Goal: Transaction & Acquisition: Purchase product/service

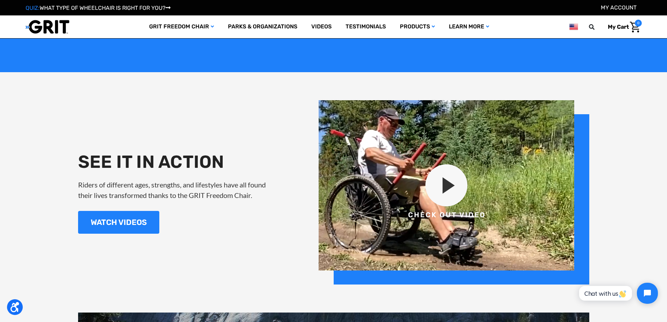
scroll to position [820, 0]
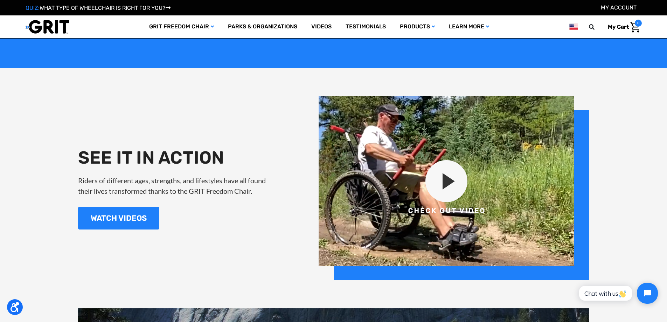
click at [444, 186] on img at bounding box center [454, 188] width 271 height 184
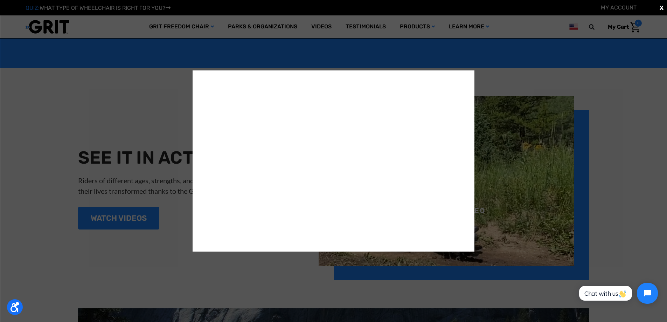
click at [515, 108] on div "X" at bounding box center [333, 161] width 667 height 322
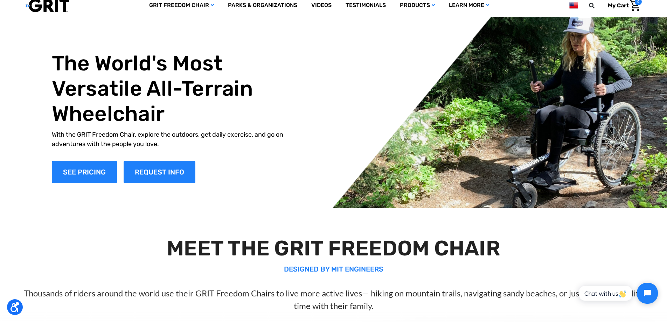
scroll to position [0, 0]
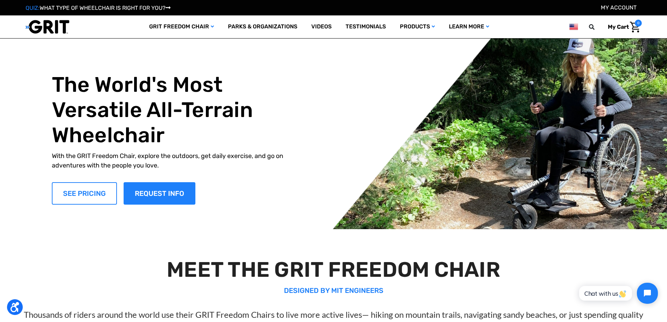
click at [68, 193] on link "SEE PRICING" at bounding box center [84, 193] width 65 height 22
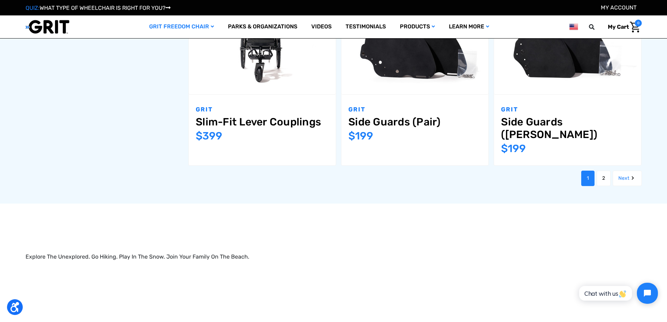
scroll to position [909, 0]
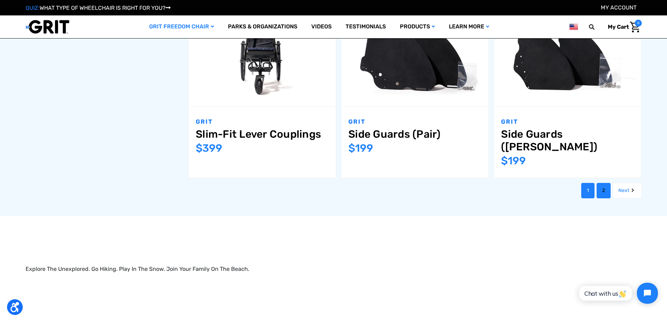
click at [601, 183] on link "2" at bounding box center [604, 190] width 14 height 15
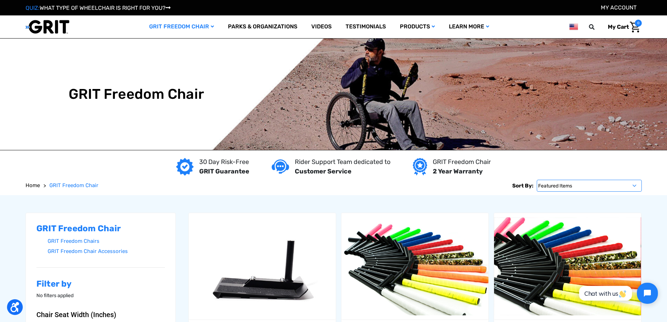
click at [566, 186] on select "Featured Items Newest Items Best Selling A to Z Z to A By Review Price: Ascendi…" at bounding box center [589, 186] width 105 height 12
select select "pricedesc"
click at [537, 180] on select "Featured Items Newest Items Best Selling A to Z Z to A By Review Price: Ascendi…" at bounding box center [589, 186] width 105 height 12
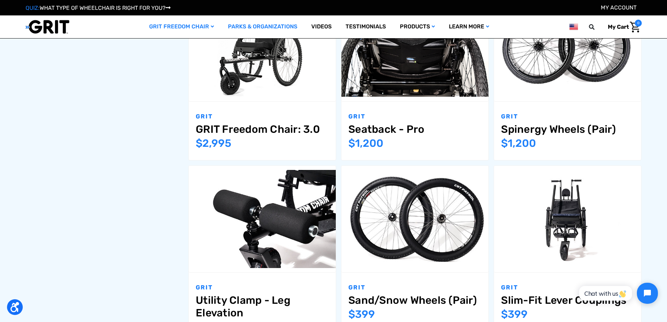
scroll to position [38, 0]
